Goal: Information Seeking & Learning: Learn about a topic

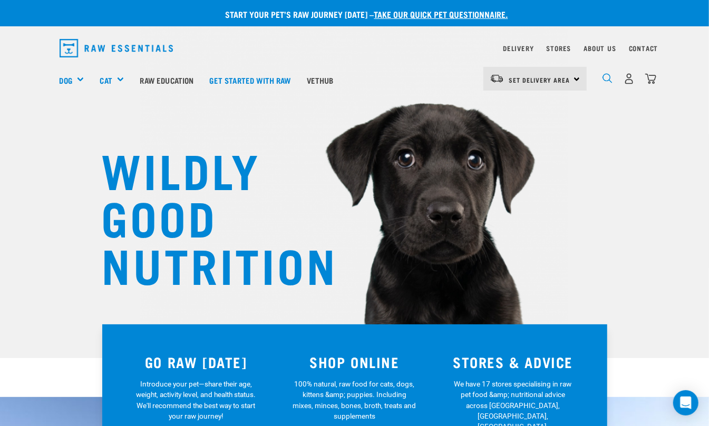
click at [605, 75] on img "dropdown navigation" at bounding box center [607, 78] width 10 height 10
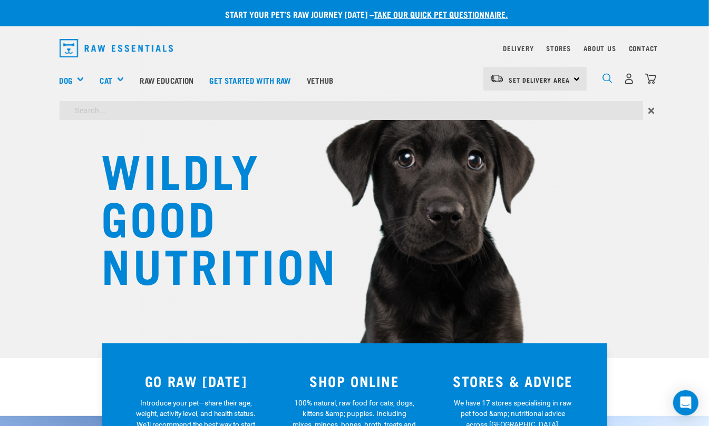
click at [610, 76] on img "dropdown navigation" at bounding box center [607, 78] width 10 height 10
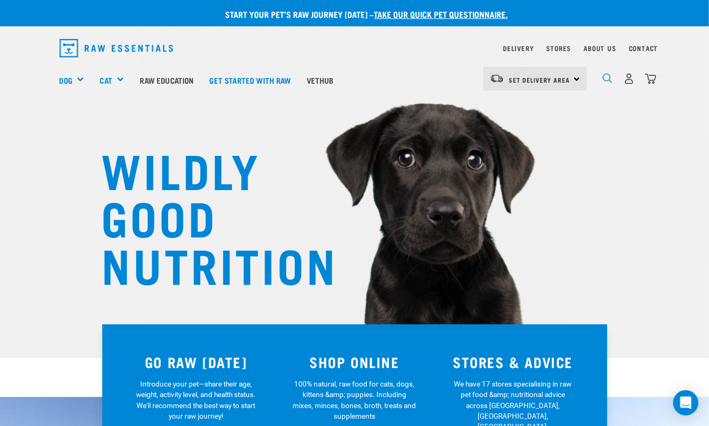
click at [603, 77] on img "dropdown navigation" at bounding box center [607, 78] width 10 height 10
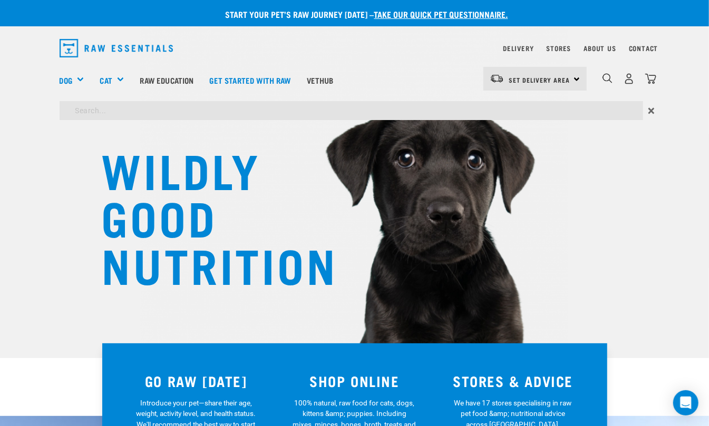
click at [511, 104] on input "search" at bounding box center [351, 110] width 583 height 19
type input "lean"
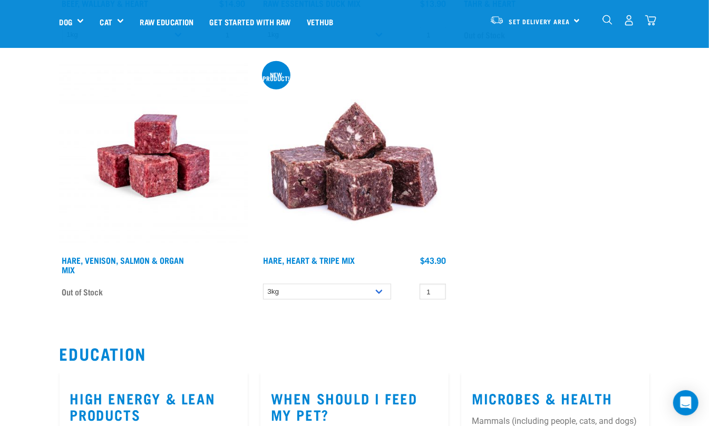
scroll to position [2833, 0]
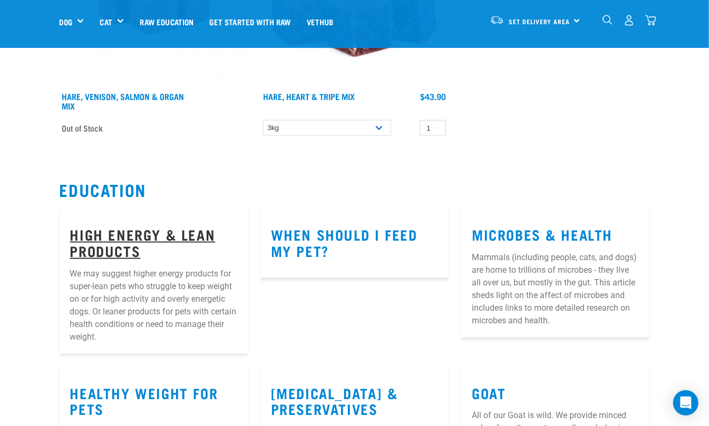
click at [138, 234] on link "High Energy & Lean Products" at bounding box center [142, 242] width 145 height 24
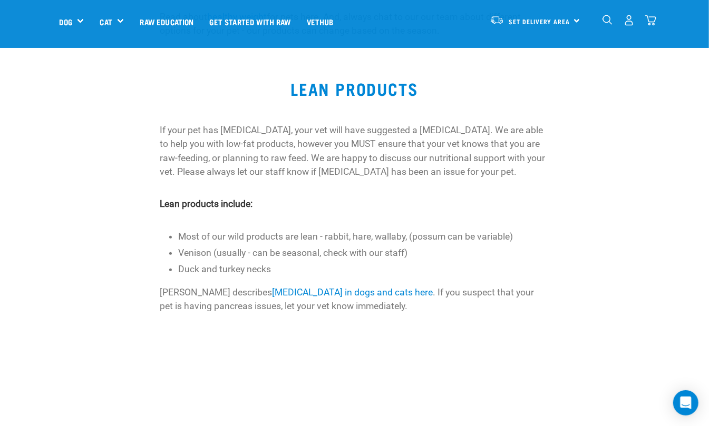
scroll to position [468, 0]
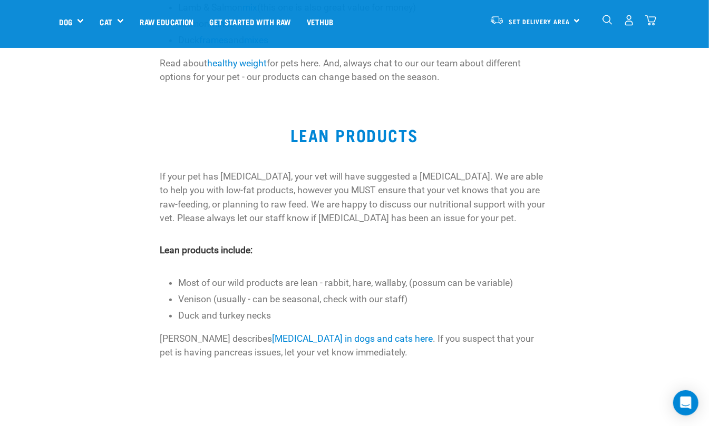
click at [607, 21] on img "dropdown navigation" at bounding box center [607, 20] width 10 height 10
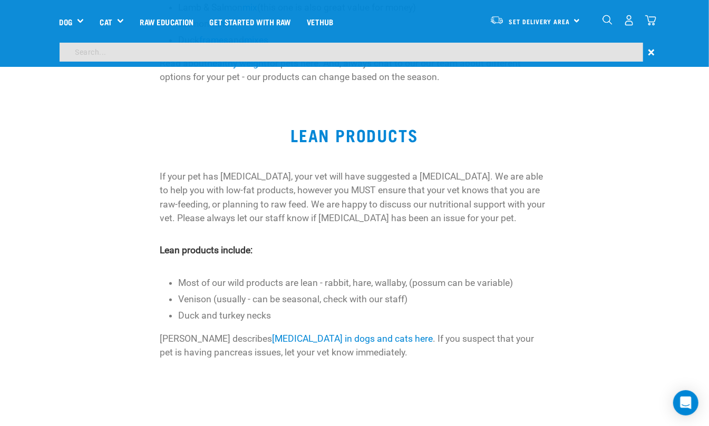
click at [548, 50] on input "search" at bounding box center [351, 52] width 583 height 19
type input "mixed feeding"
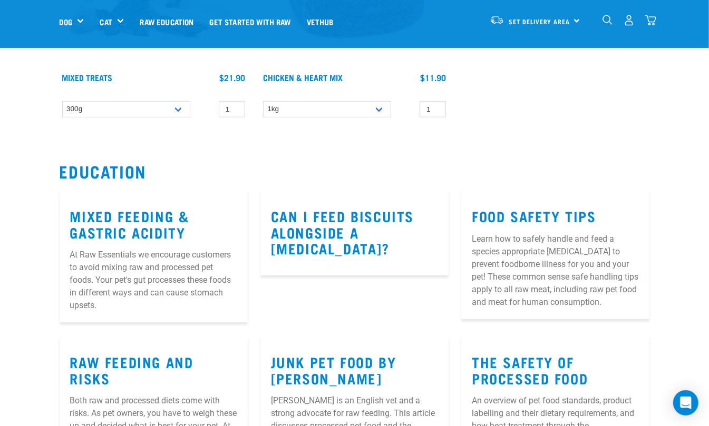
scroll to position [351, 0]
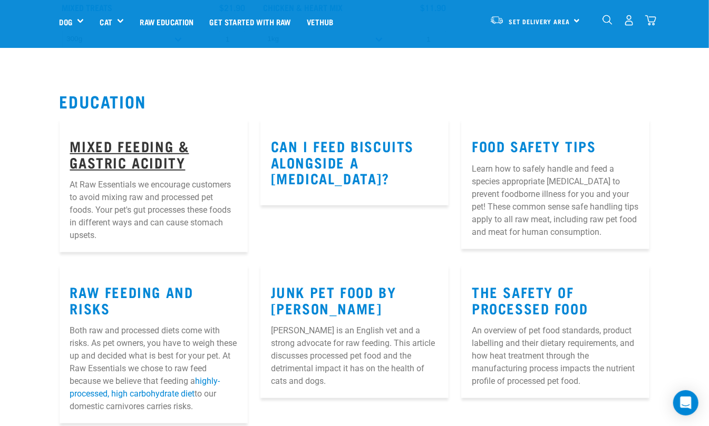
click at [131, 155] on link "Mixed Feeding & Gastric Acidity" at bounding box center [129, 154] width 119 height 24
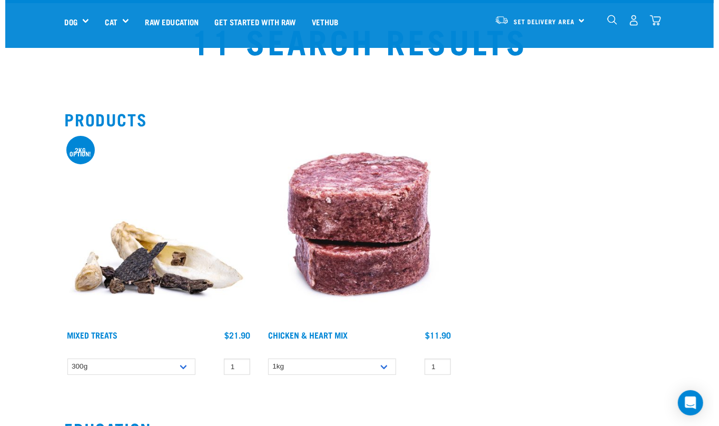
scroll to position [188, 0]
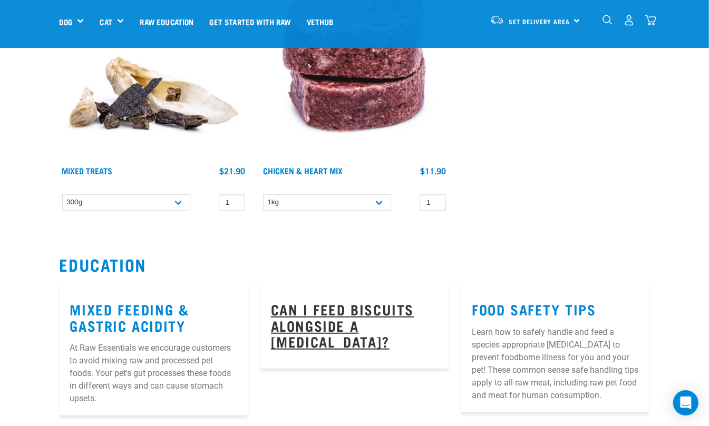
click at [354, 313] on link "Can I feed biscuits alongside a raw diet?" at bounding box center [342, 325] width 143 height 40
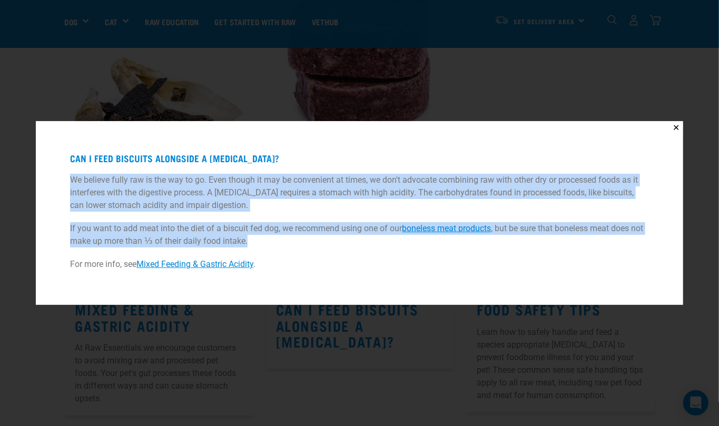
drag, startPoint x: 274, startPoint y: 241, endPoint x: 64, endPoint y: 178, distance: 220.0
click at [64, 178] on div "Can I feed biscuits alongside a raw diet? We believe fully raw is the way to go…" at bounding box center [359, 213] width 621 height 158
copy div "We believe fully raw is the way to go. Even though it may be convenient at time…"
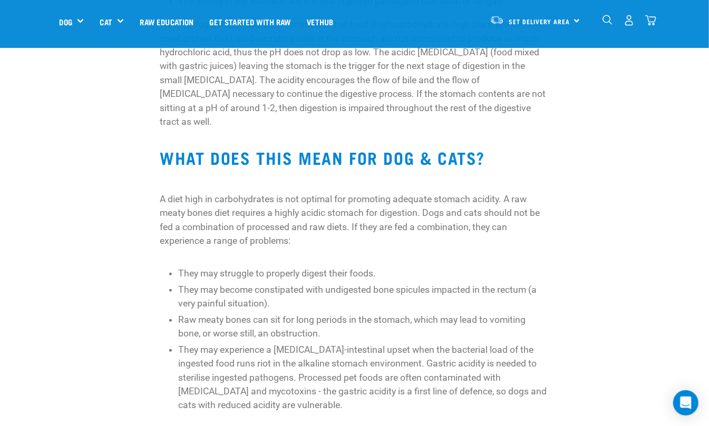
scroll to position [421, 0]
